Goal: Task Accomplishment & Management: Manage account settings

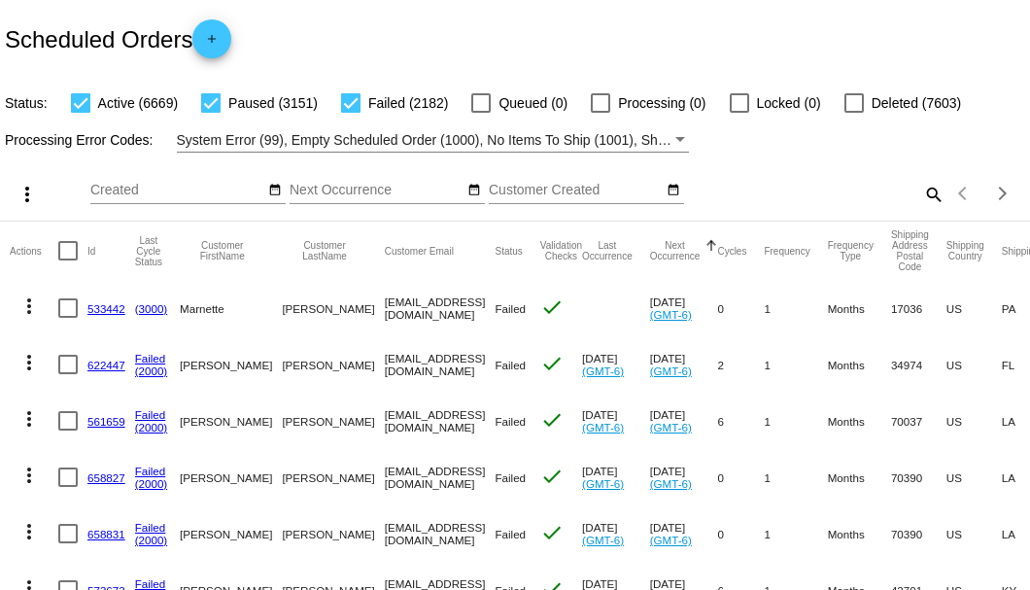
click at [923, 209] on mat-icon "search" at bounding box center [932, 194] width 23 height 30
click at [923, 198] on input "Search" at bounding box center [816, 191] width 257 height 16
paste input "[EMAIL_ADDRESS][DOMAIN_NAME]"
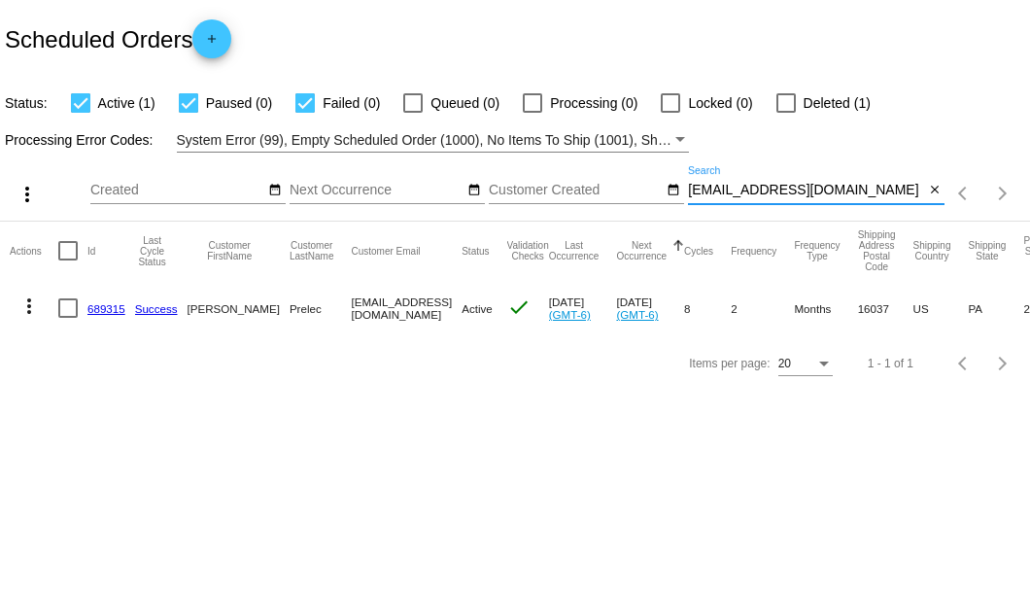
type input "[EMAIL_ADDRESS][DOMAIN_NAME]"
click at [100, 311] on link "689315" at bounding box center [106, 308] width 38 height 13
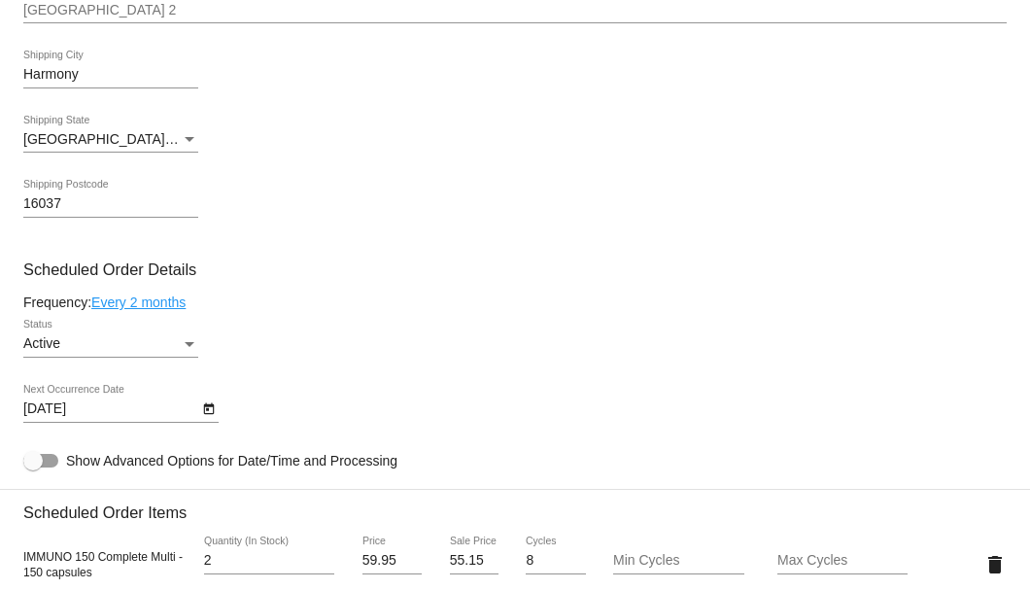
scroll to position [1166, 0]
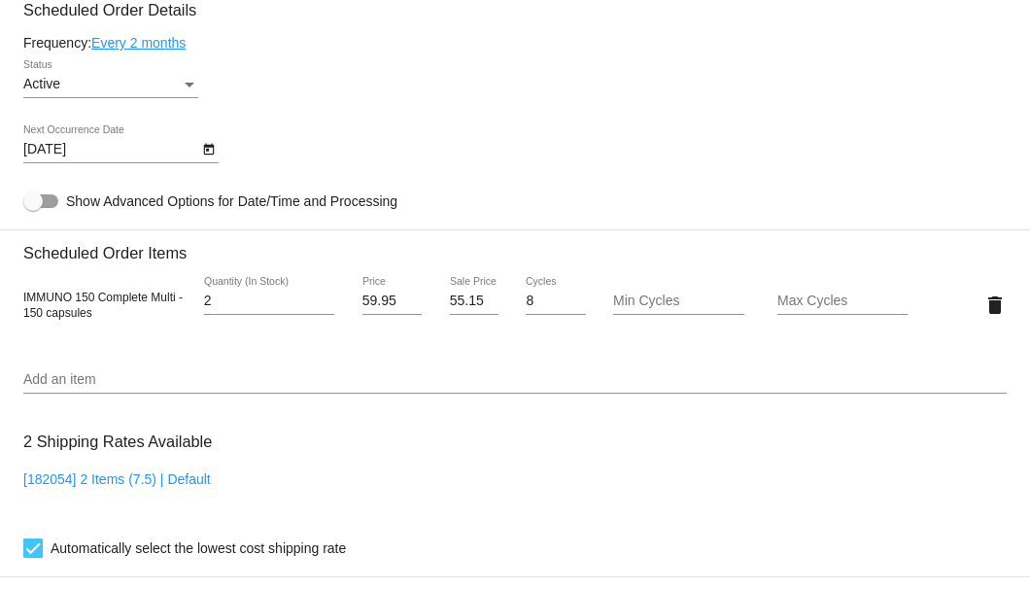
click at [214, 155] on icon "Open calendar" at bounding box center [209, 149] width 14 height 23
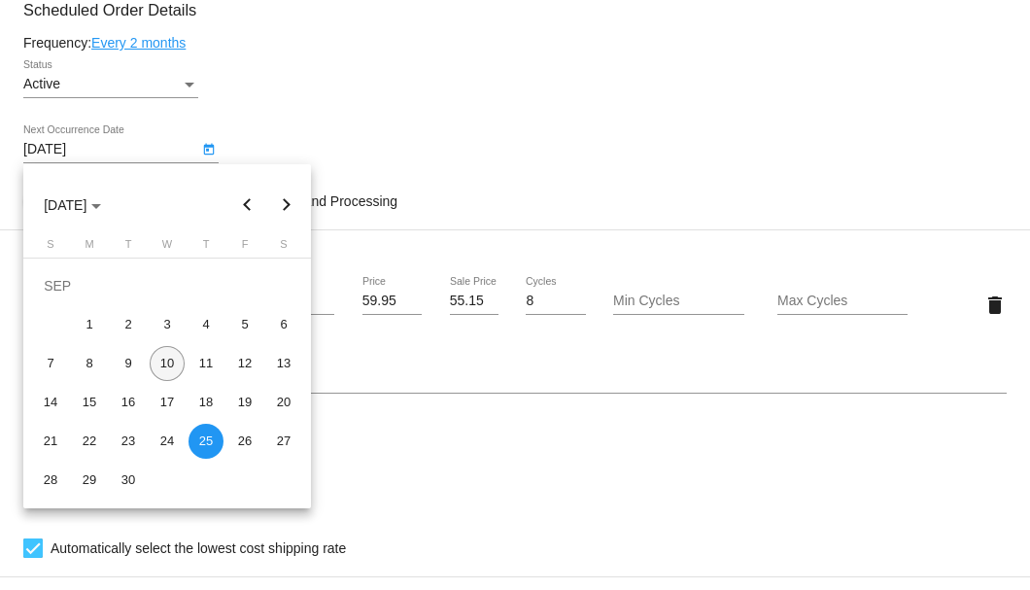
click at [169, 365] on div "10" at bounding box center [167, 363] width 35 height 35
type input "9/10/2025"
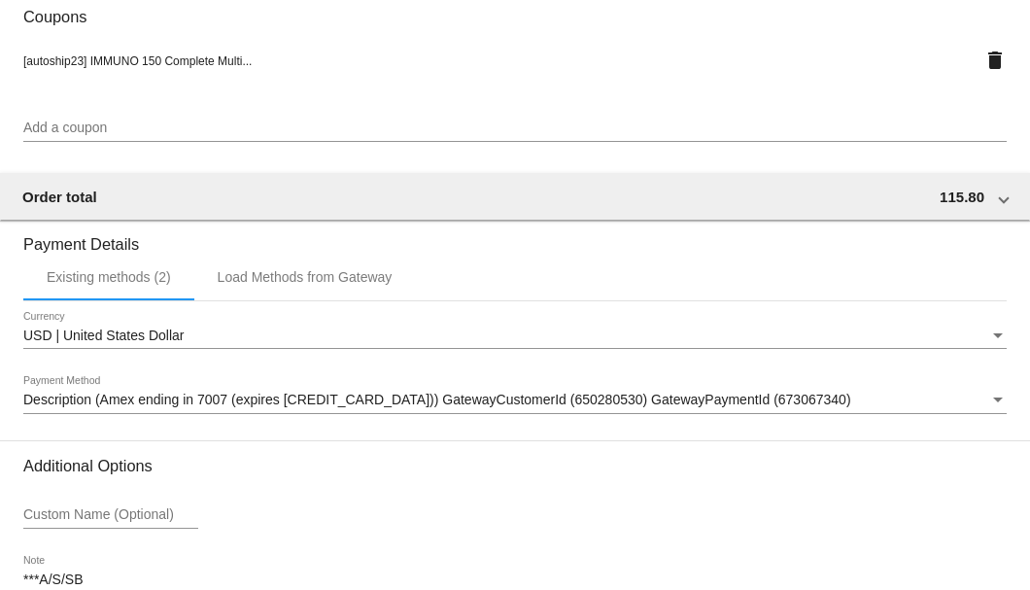
scroll to position [1876, 0]
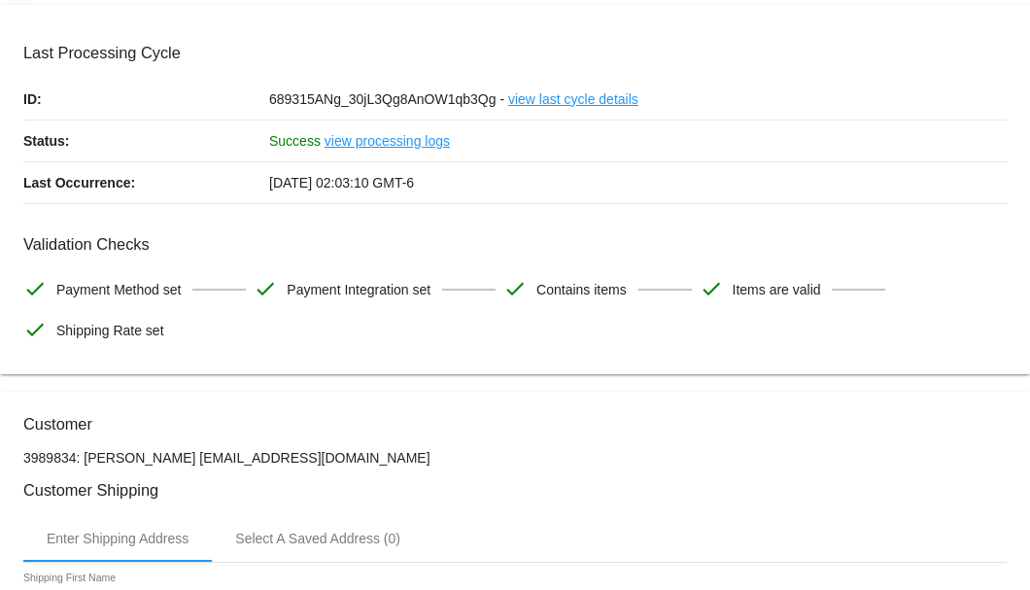
scroll to position [0, 0]
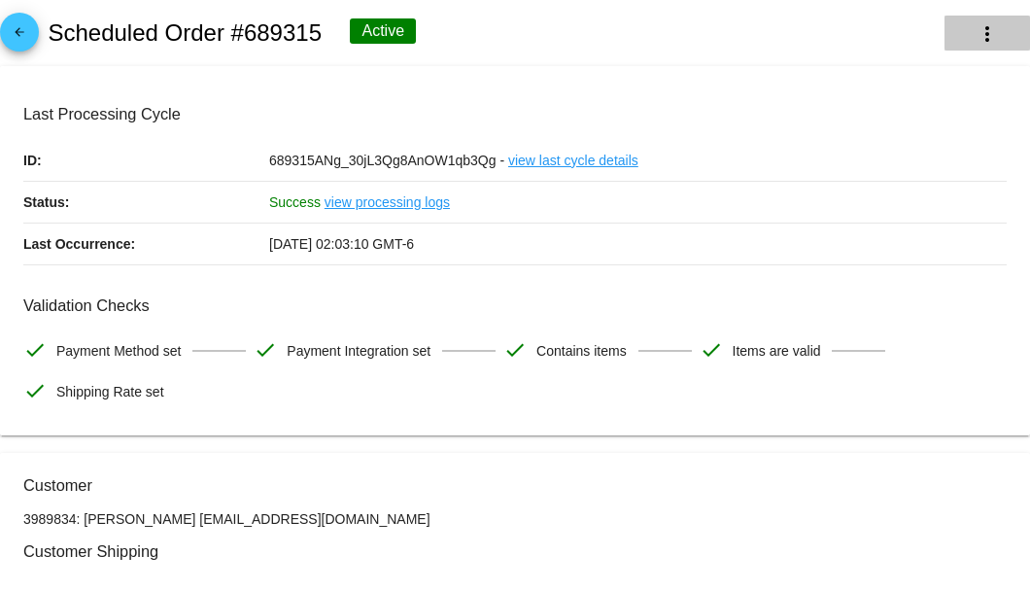
click at [970, 49] on button "more_vert" at bounding box center [988, 33] width 86 height 35
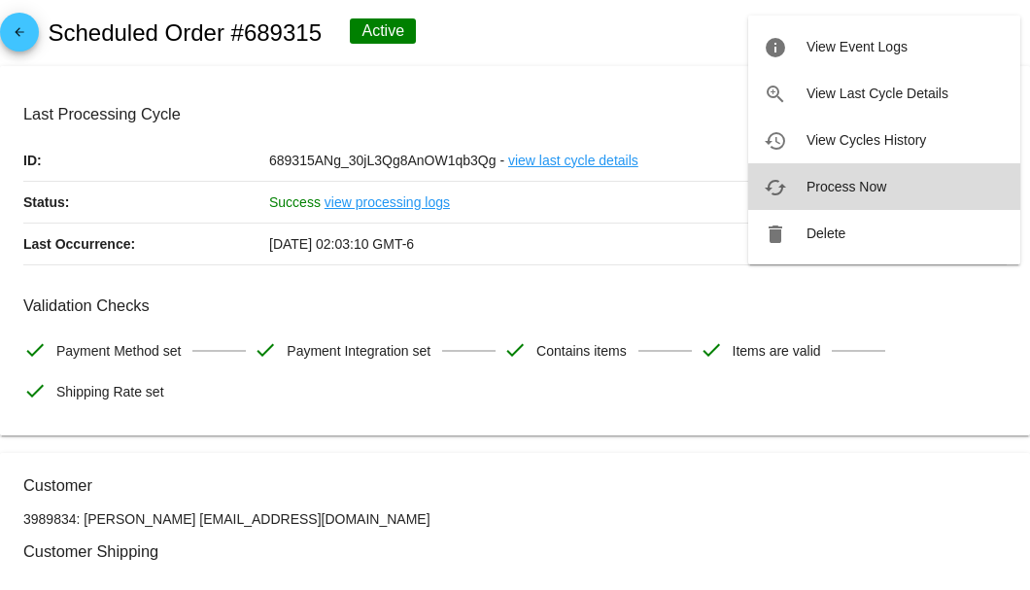
click at [849, 188] on span "Process Now" at bounding box center [847, 187] width 80 height 16
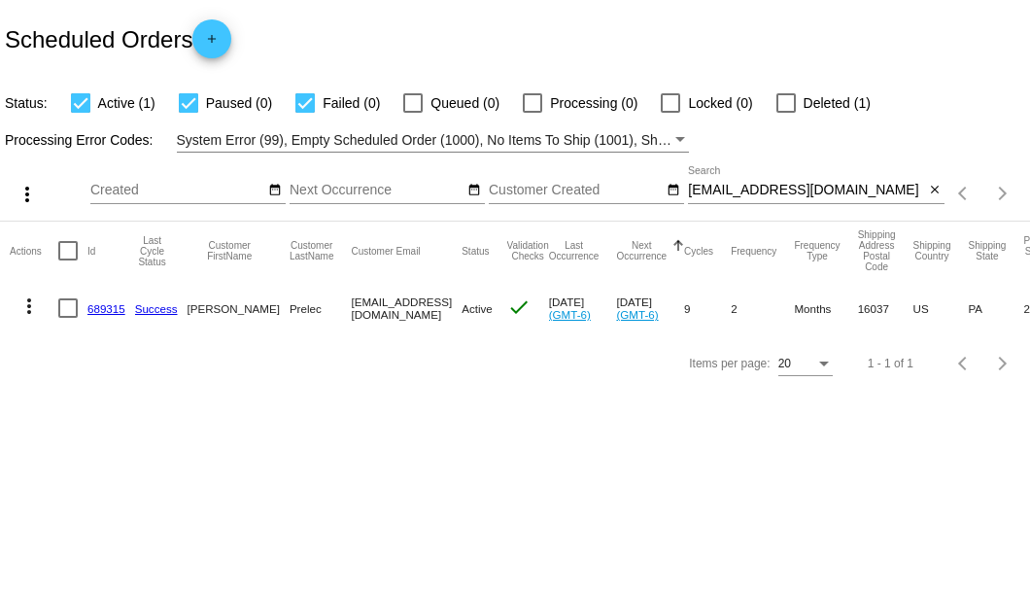
click at [107, 309] on link "689315" at bounding box center [106, 308] width 38 height 13
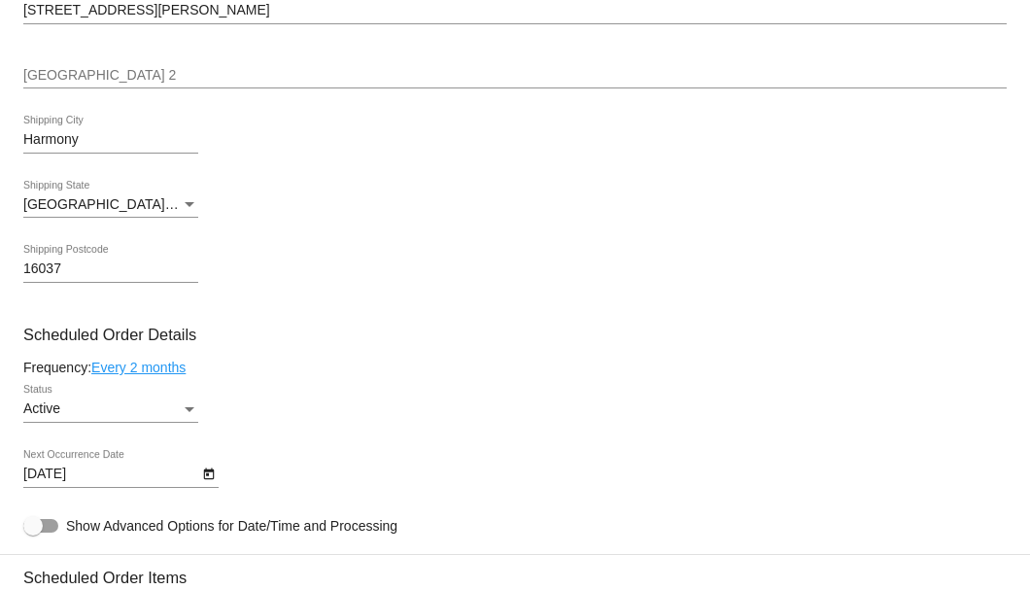
scroll to position [1166, 0]
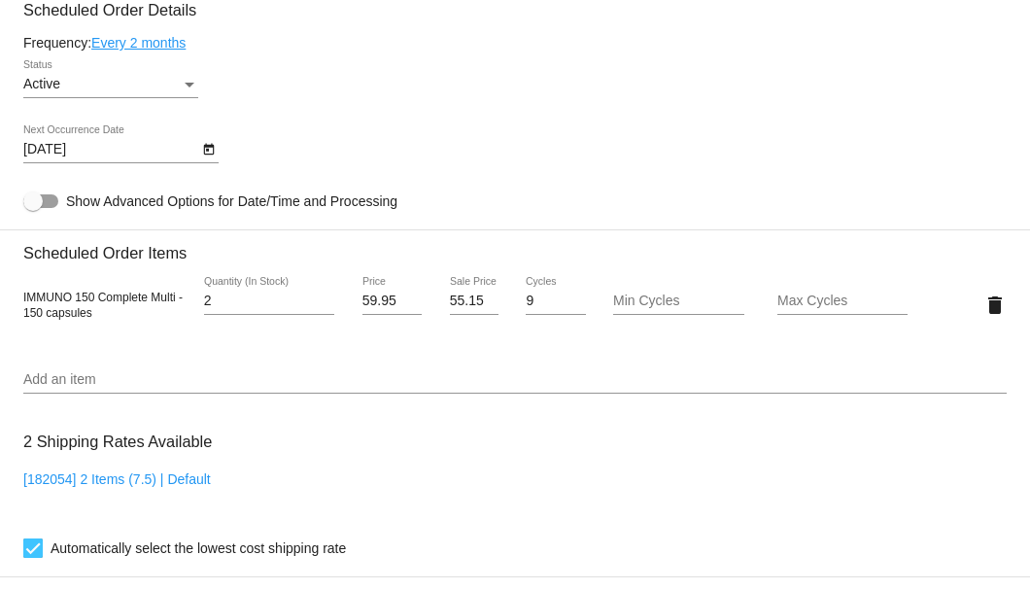
click at [205, 149] on icon "Open calendar" at bounding box center [208, 150] width 11 height 12
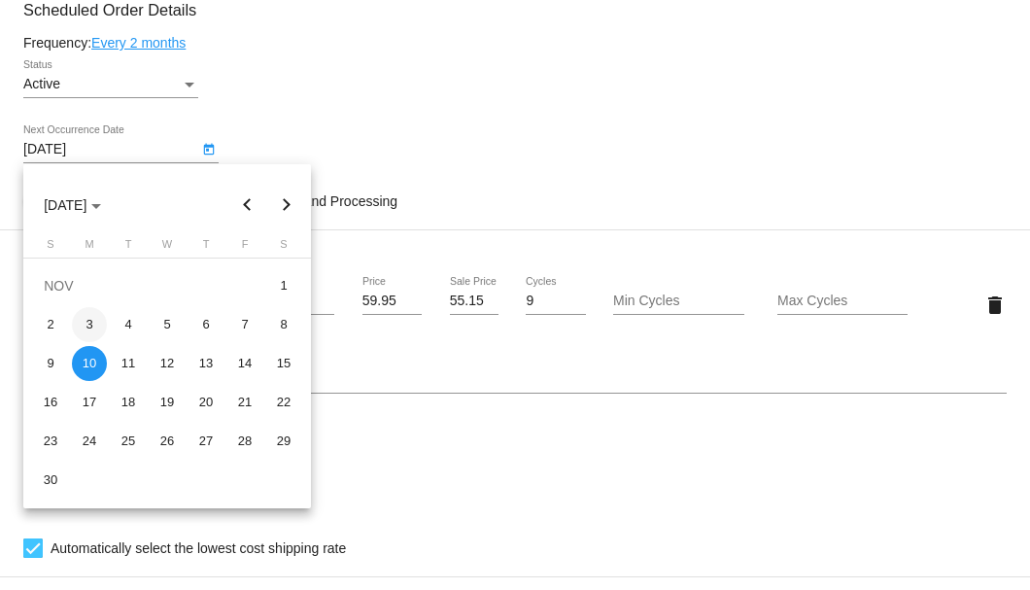
click at [92, 323] on div "3" at bounding box center [89, 324] width 35 height 35
type input "11/3/2025"
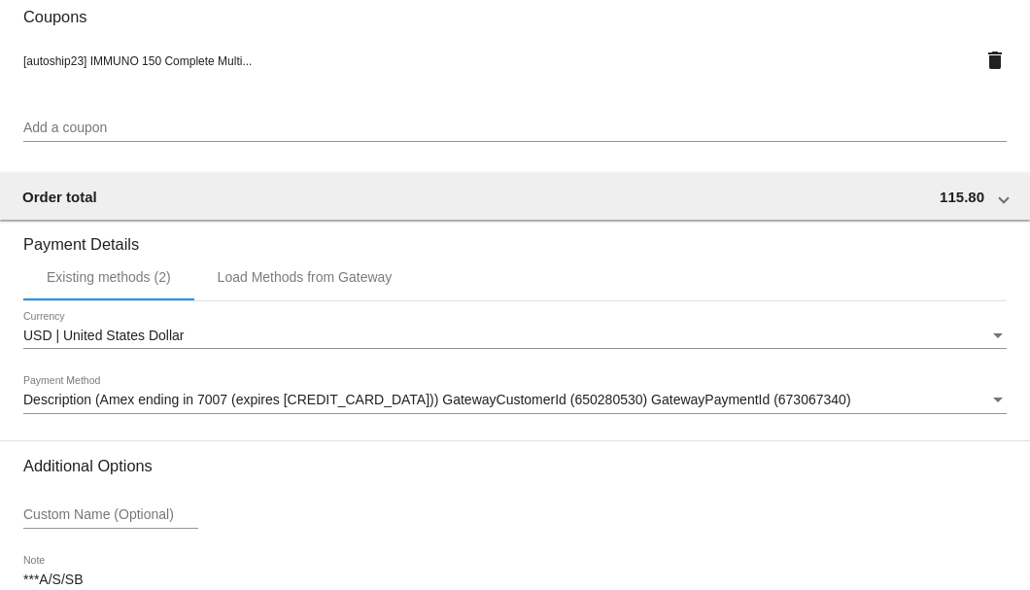
scroll to position [1876, 0]
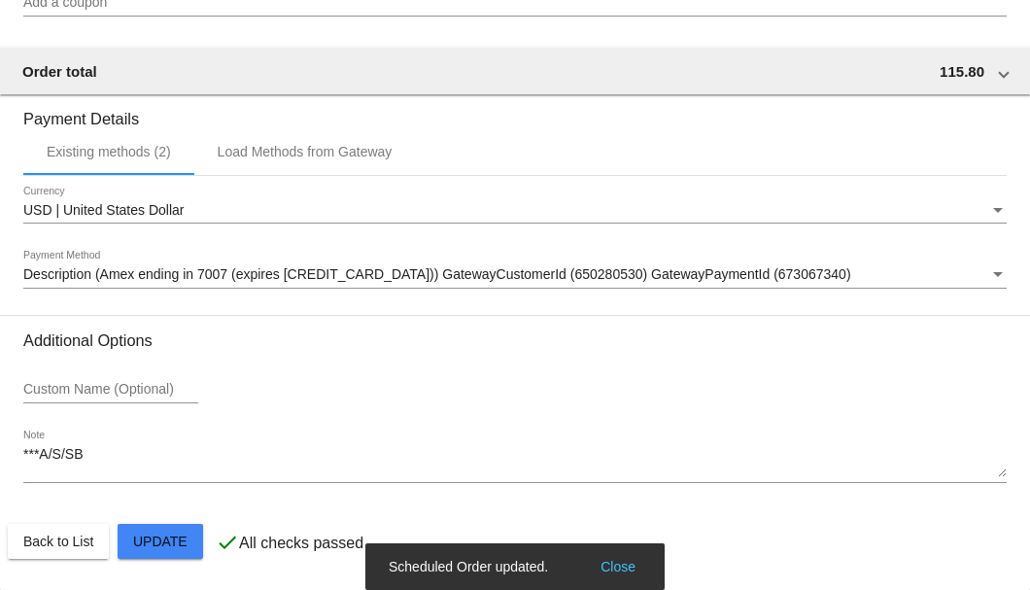
scroll to position [1681, 0]
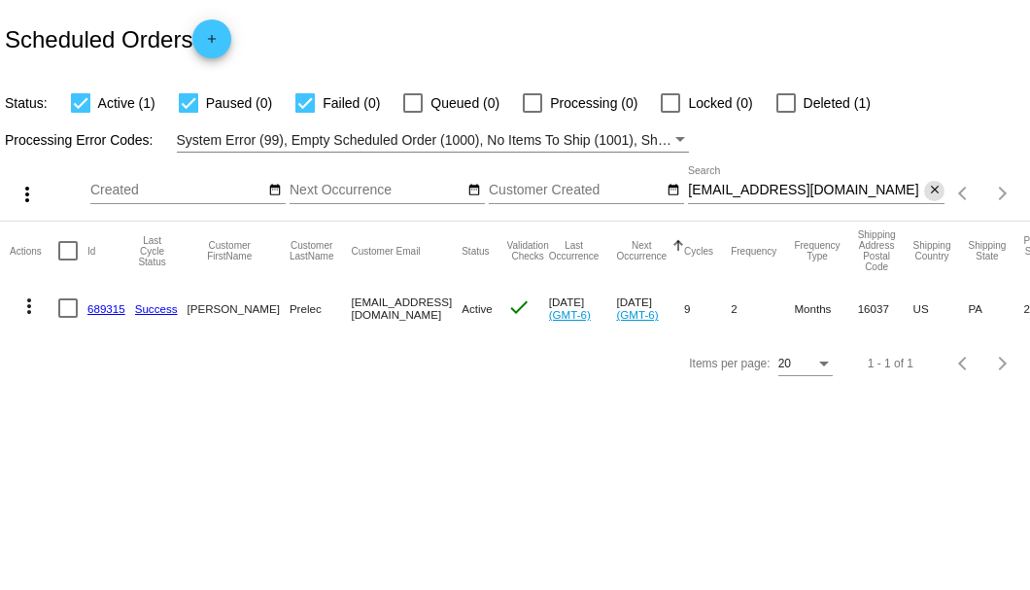
click at [937, 192] on mat-icon "close" at bounding box center [935, 191] width 14 height 16
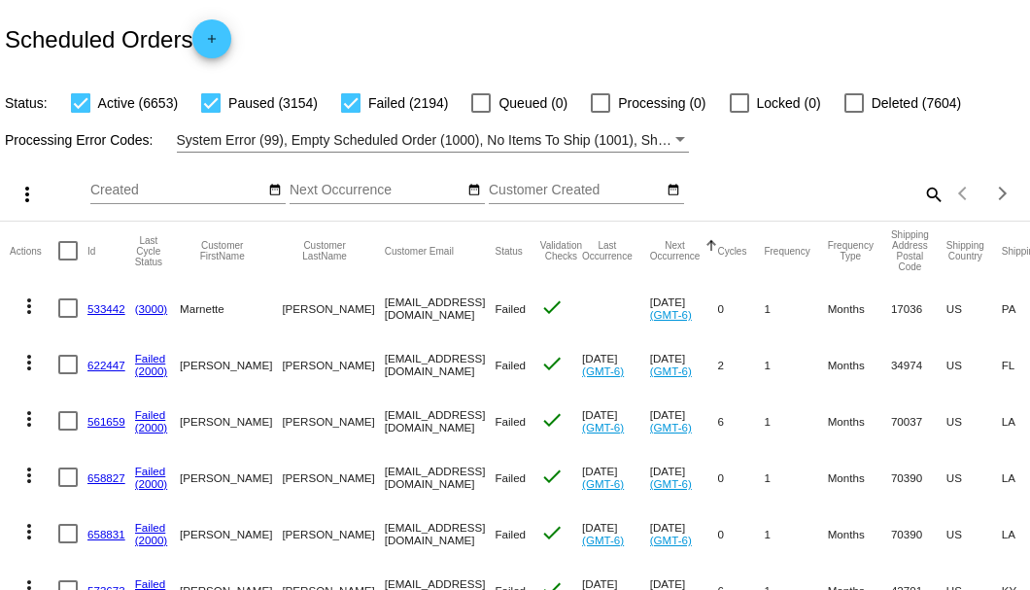
click at [930, 209] on mat-icon "search" at bounding box center [932, 194] width 23 height 30
click at [930, 198] on input "Search" at bounding box center [816, 191] width 257 height 16
paste input "[EMAIL_ADDRESS][DOMAIN_NAME]"
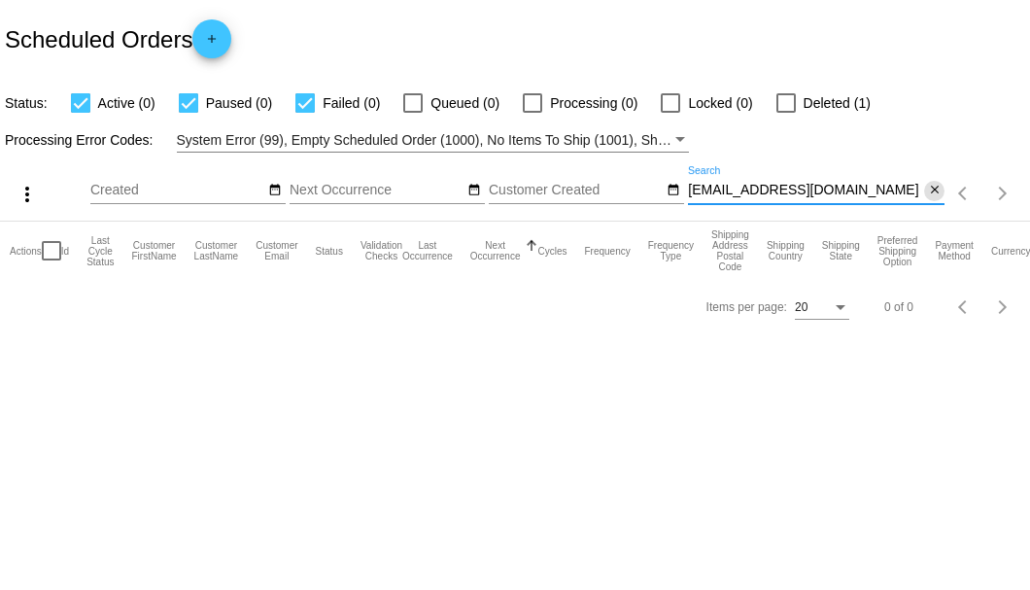
type input "[EMAIL_ADDRESS][DOMAIN_NAME]"
click at [928, 194] on mat-icon "close" at bounding box center [935, 191] width 14 height 16
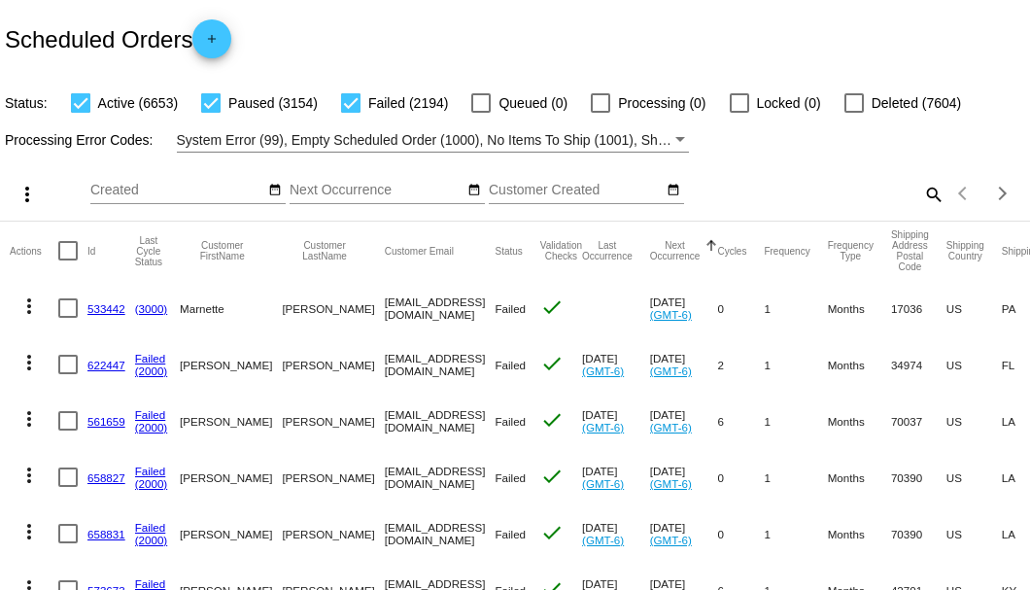
click at [929, 209] on mat-icon "search" at bounding box center [932, 194] width 23 height 30
click at [929, 198] on input "Search" at bounding box center [816, 191] width 257 height 16
paste input "[EMAIL_ADDRESS][DOMAIN_NAME]"
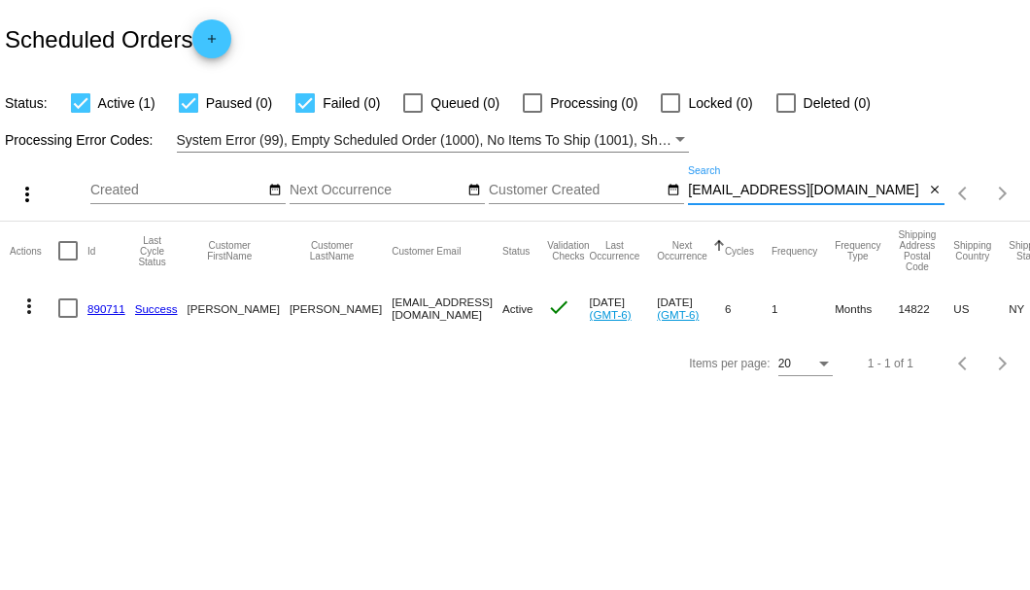
type input "[EMAIL_ADDRESS][DOMAIN_NAME]"
click at [73, 308] on div at bounding box center [67, 307] width 19 height 19
click at [68, 318] on input "checkbox" at bounding box center [67, 318] width 1 height 1
checkbox input "true"
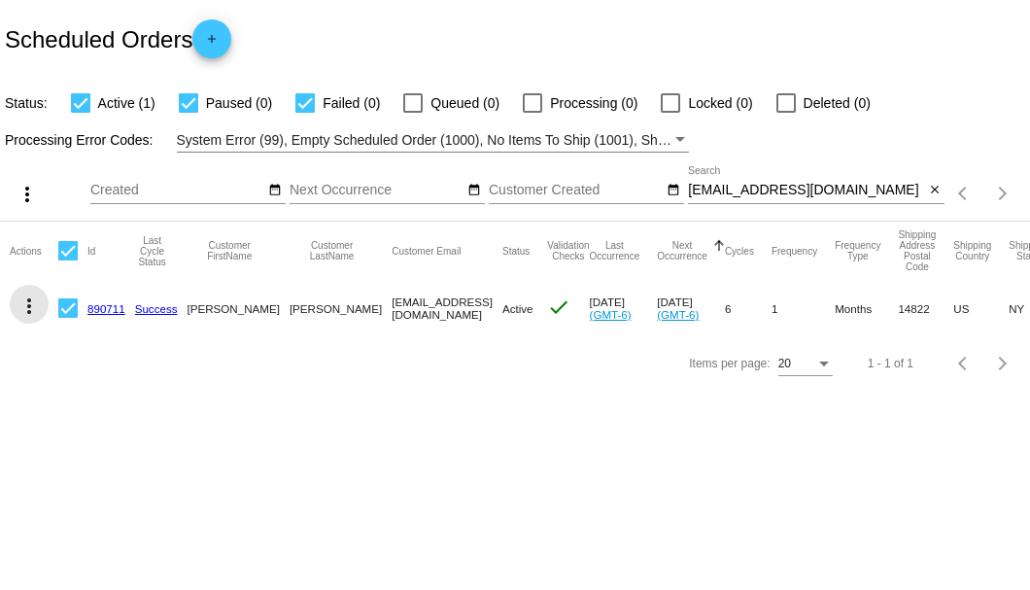
click at [33, 304] on mat-icon "more_vert" at bounding box center [28, 305] width 23 height 23
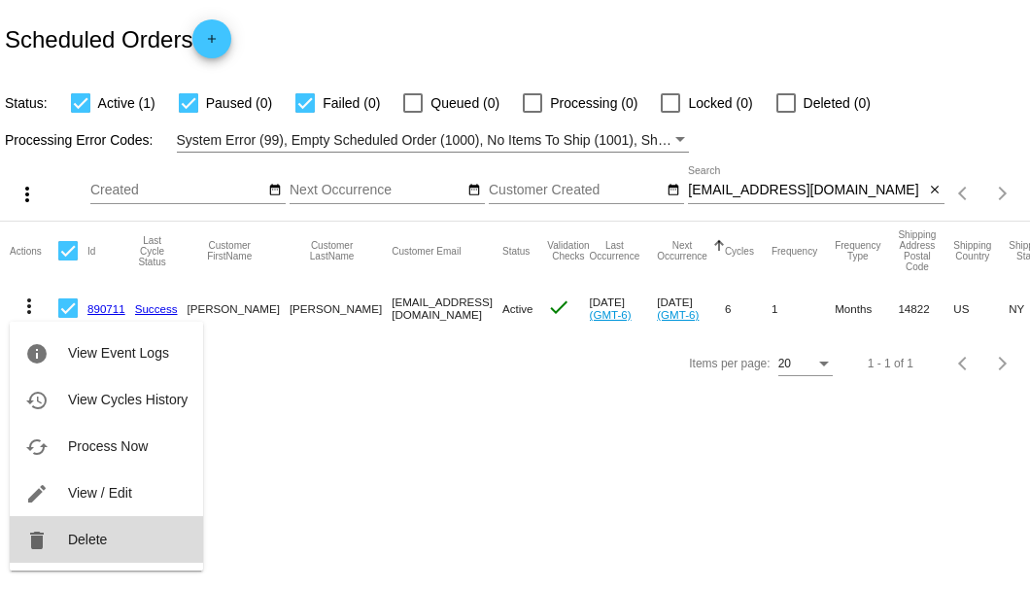
click at [82, 535] on span "Delete" at bounding box center [87, 540] width 39 height 16
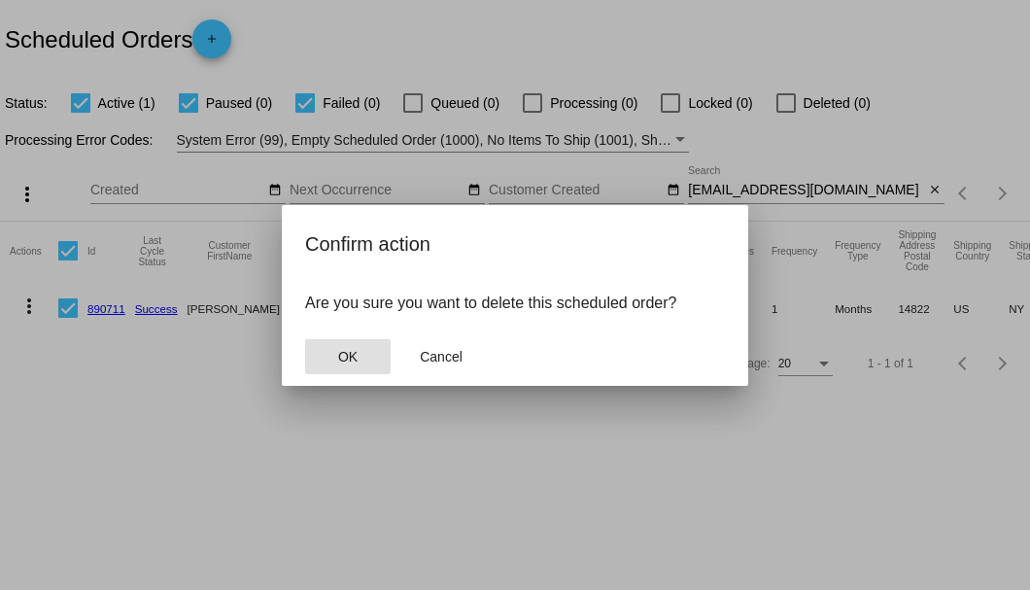
click at [366, 363] on button "OK" at bounding box center [348, 356] width 86 height 35
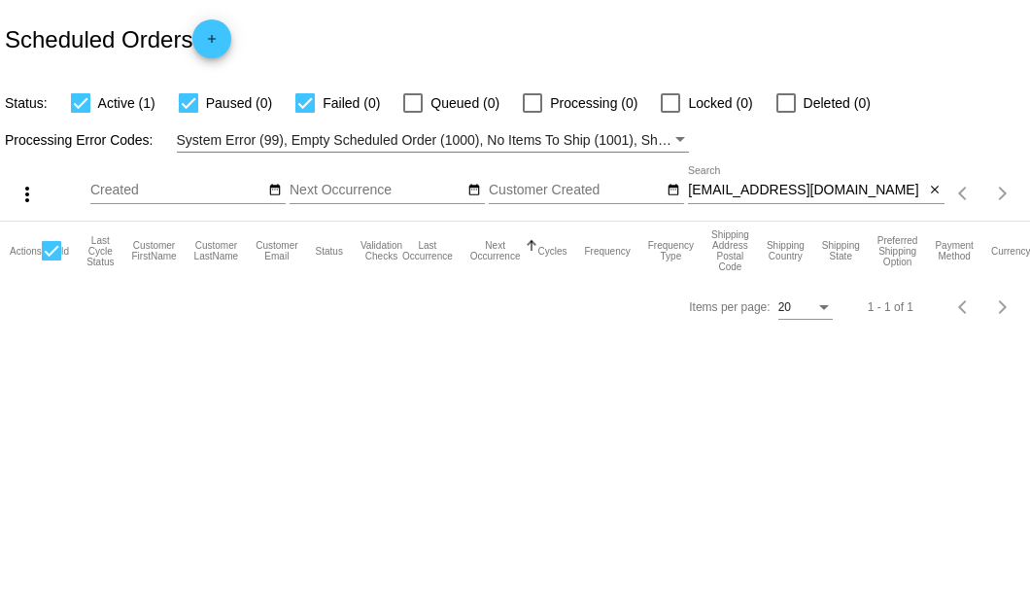
click at [824, 196] on input "[EMAIL_ADDRESS][DOMAIN_NAME]" at bounding box center [806, 191] width 236 height 16
type input "[EMAIL_ADDRESS][DOMAIN_NAME]"
click at [935, 190] on mat-icon "close" at bounding box center [935, 191] width 14 height 16
